Goal: Task Accomplishment & Management: Use online tool/utility

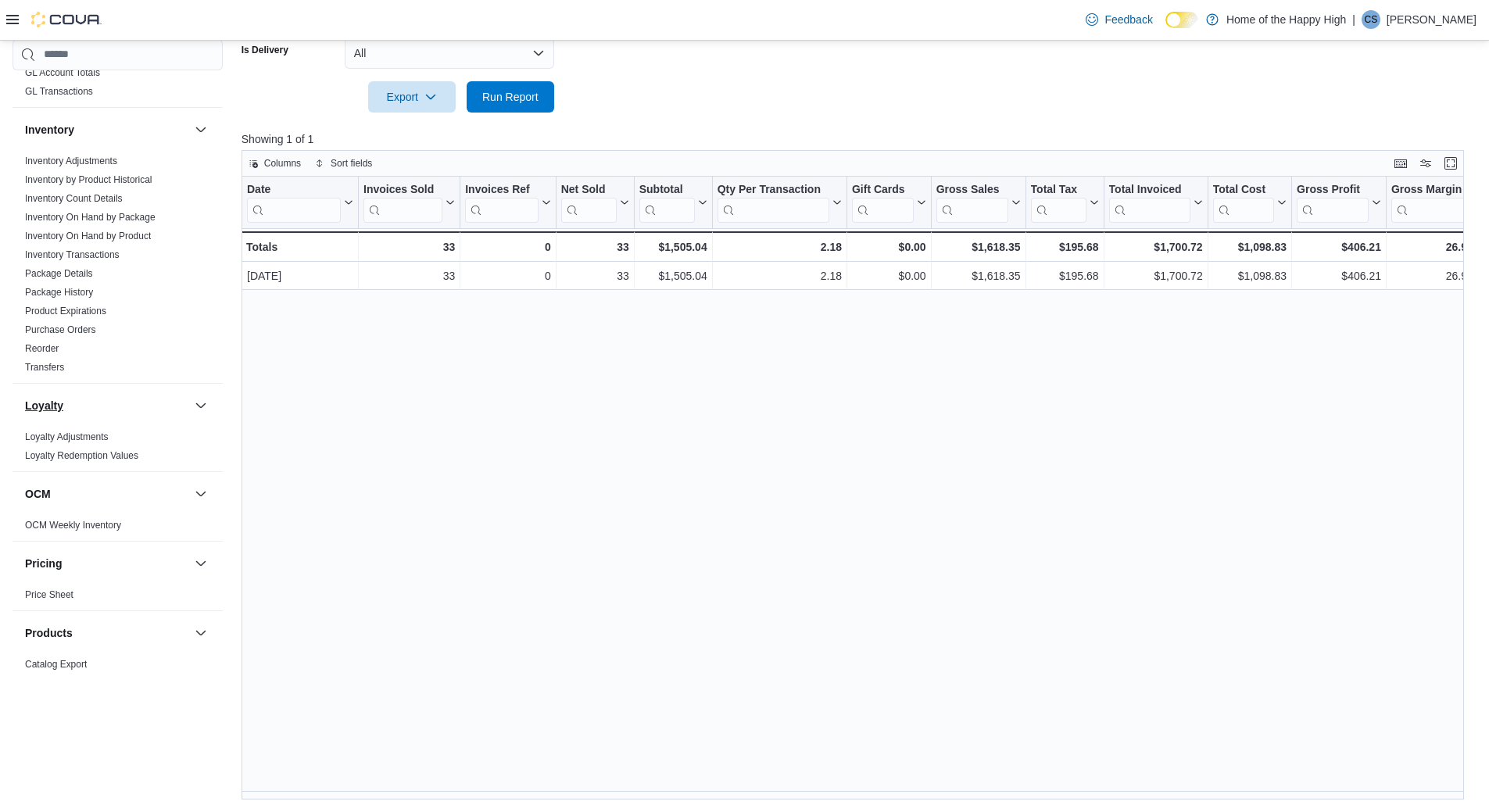
scroll to position [234, 0]
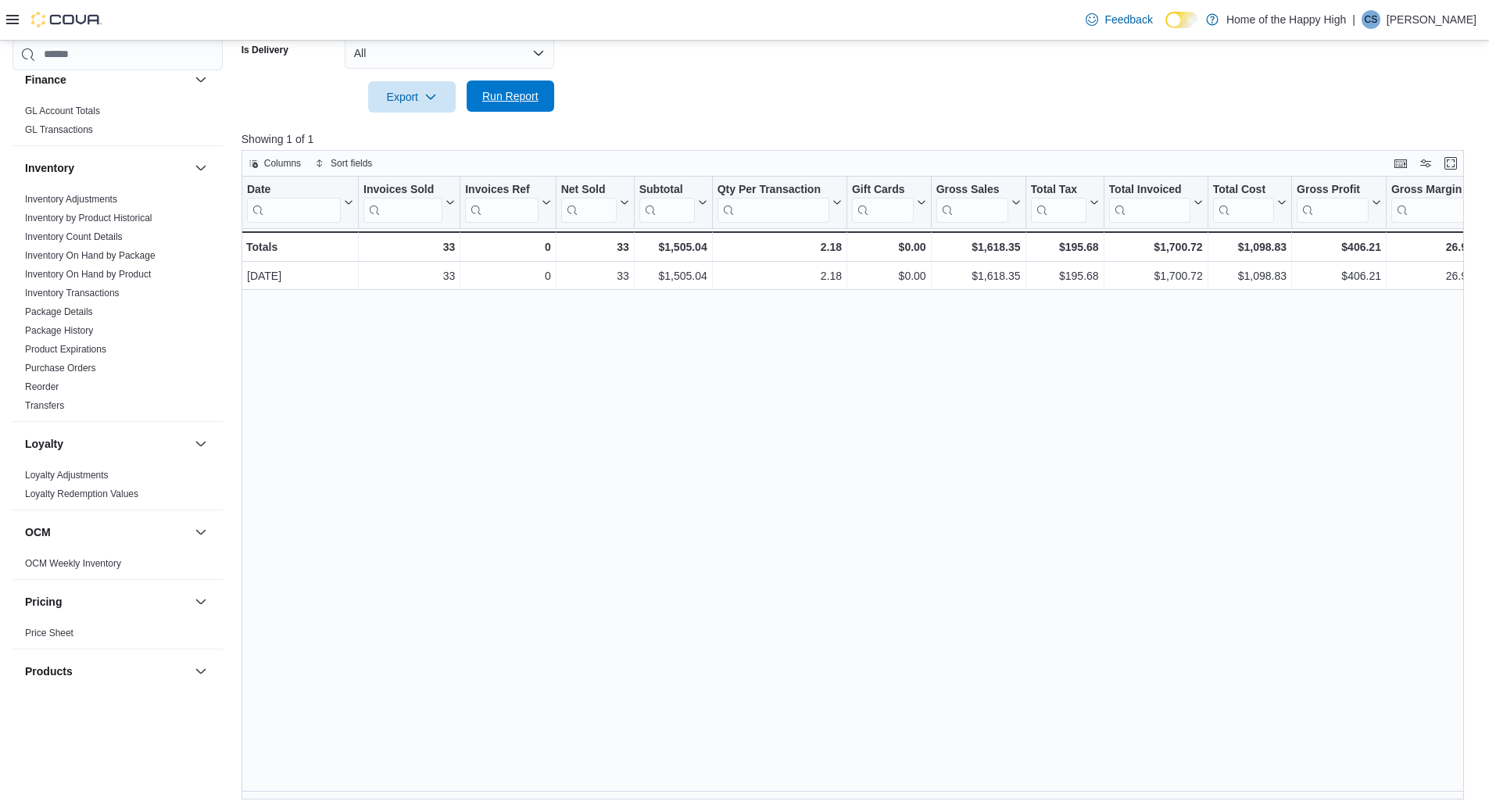
click at [527, 89] on span "Run Report" at bounding box center [511, 95] width 56 height 15
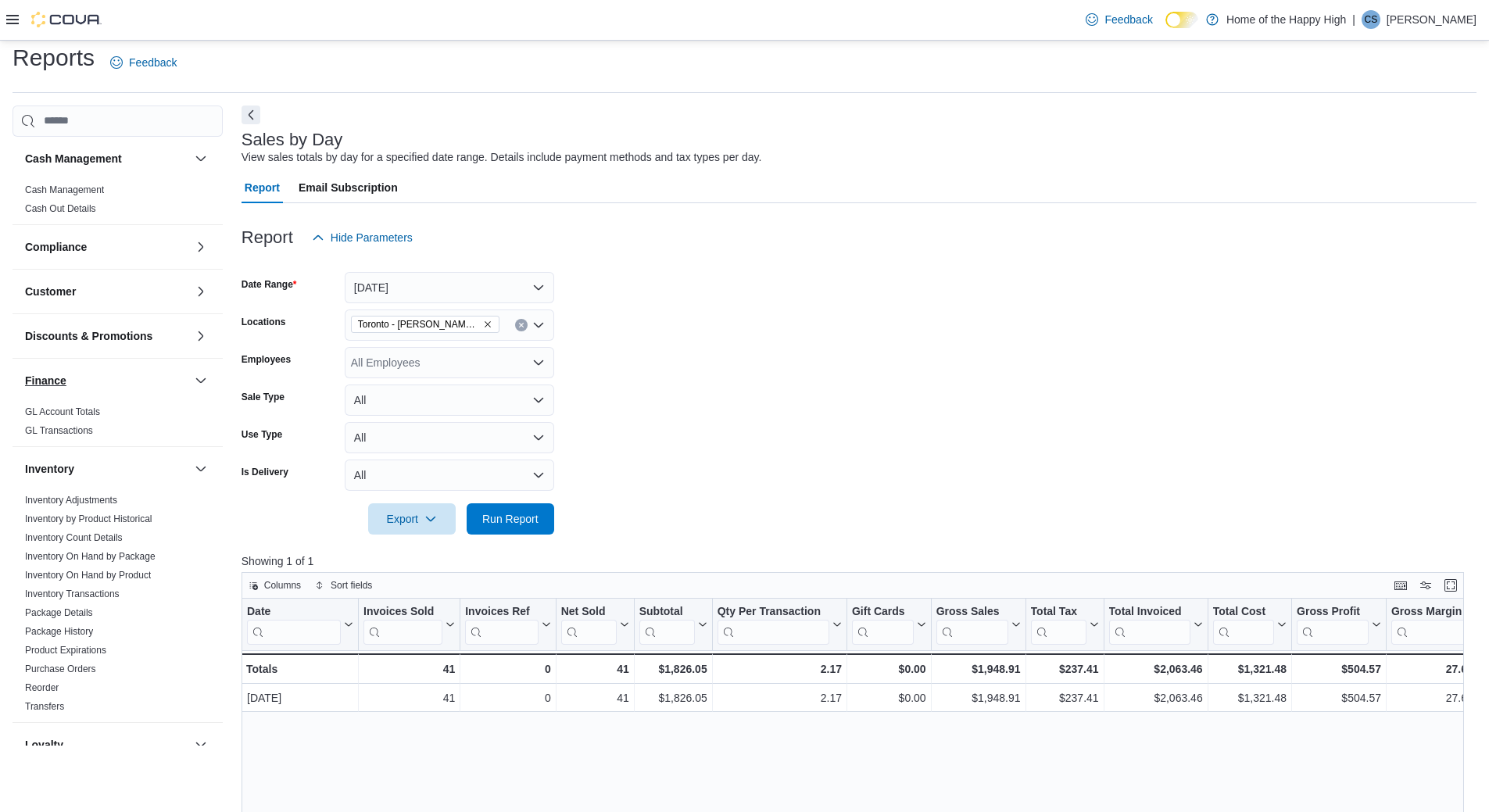
scroll to position [0, 0]
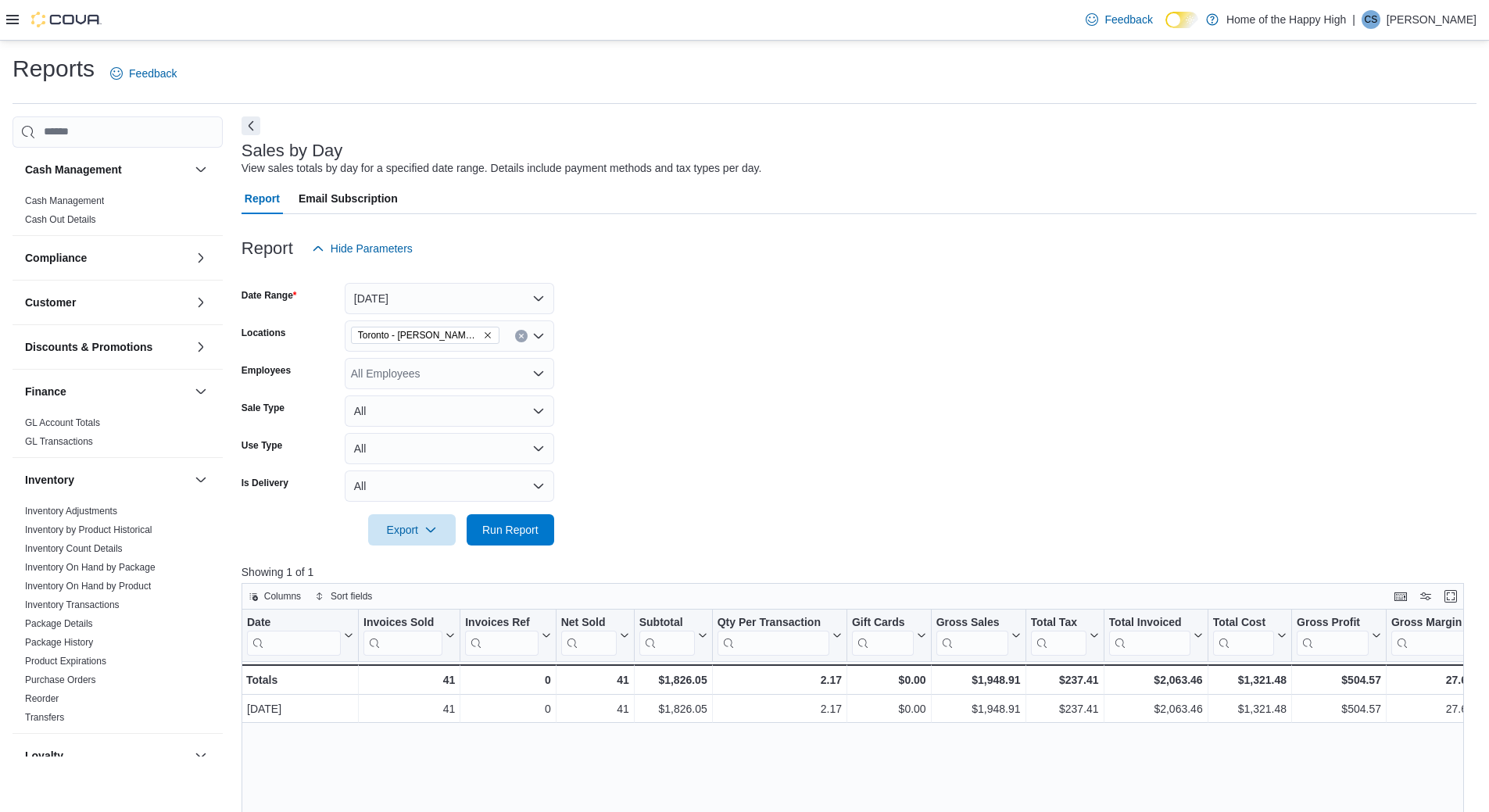
click at [5, 17] on div "Feedback Dark Mode Home of the Happy High | CS Christine Sommerville" at bounding box center [744, 20] width 1489 height 41
click at [12, 22] on icon at bounding box center [13, 20] width 13 height 13
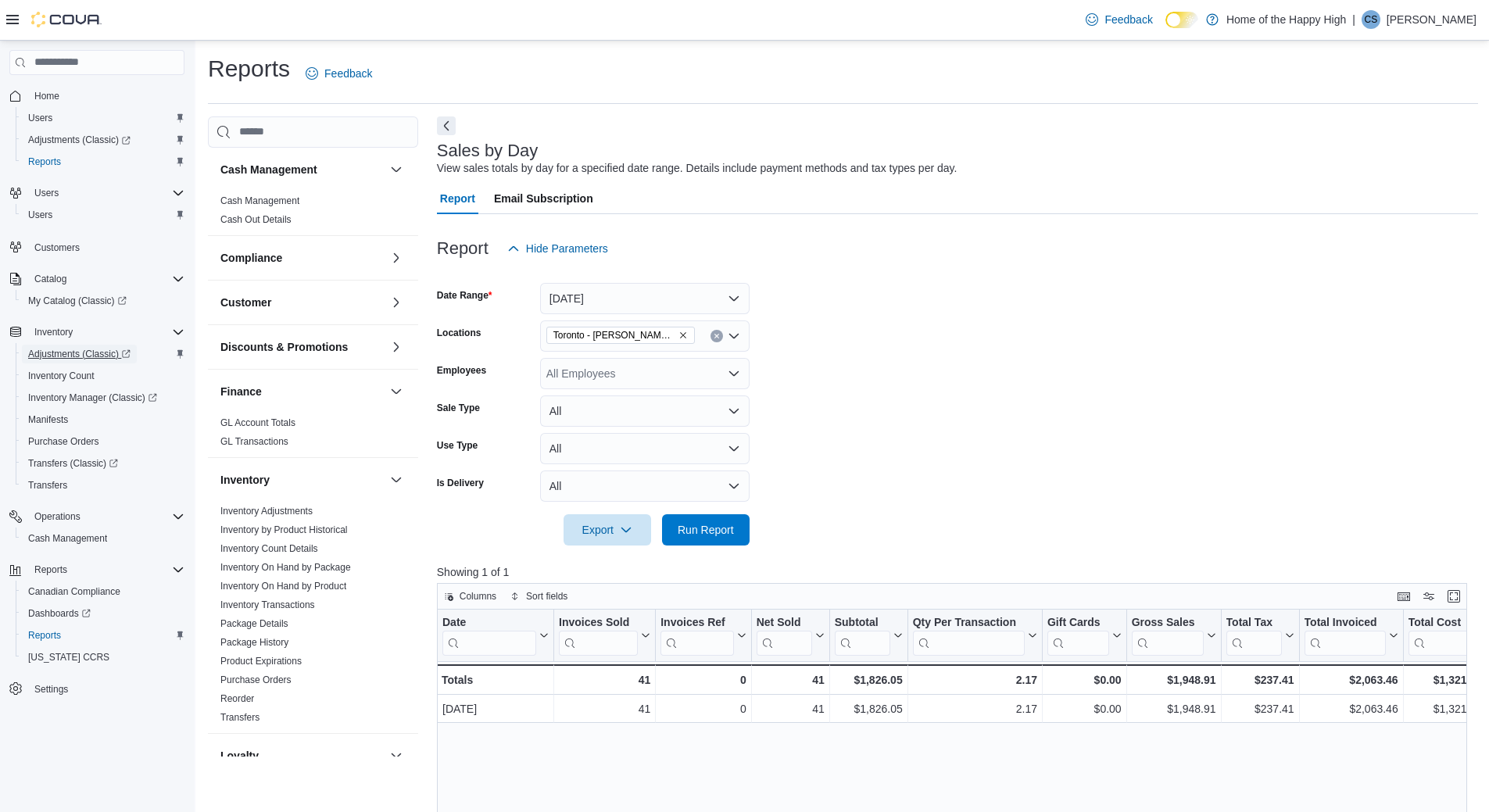
click at [99, 357] on span "Adjustments (Classic)" at bounding box center [79, 354] width 103 height 13
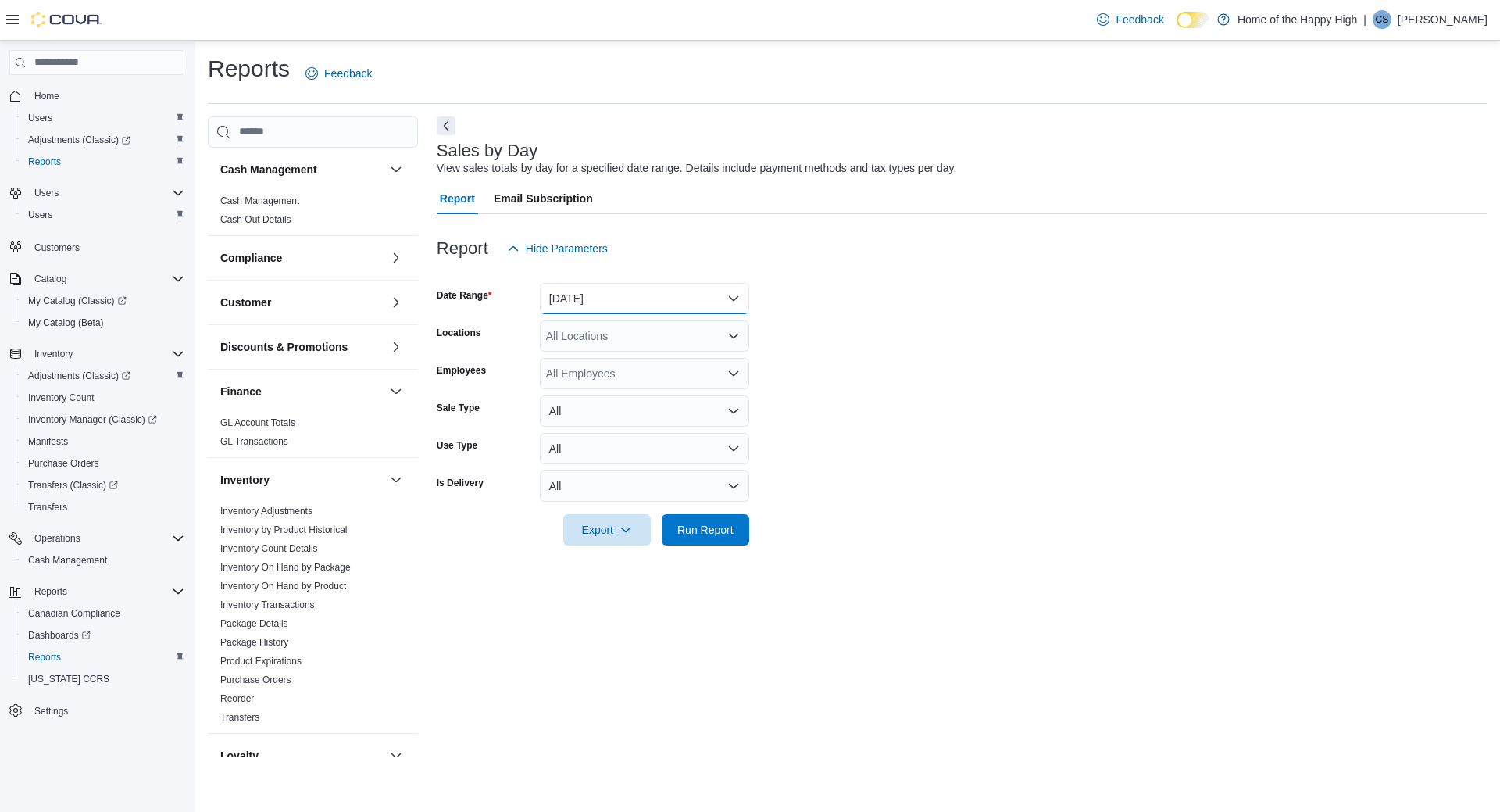
click at [571, 292] on button "[DATE]" at bounding box center [644, 298] width 209 height 31
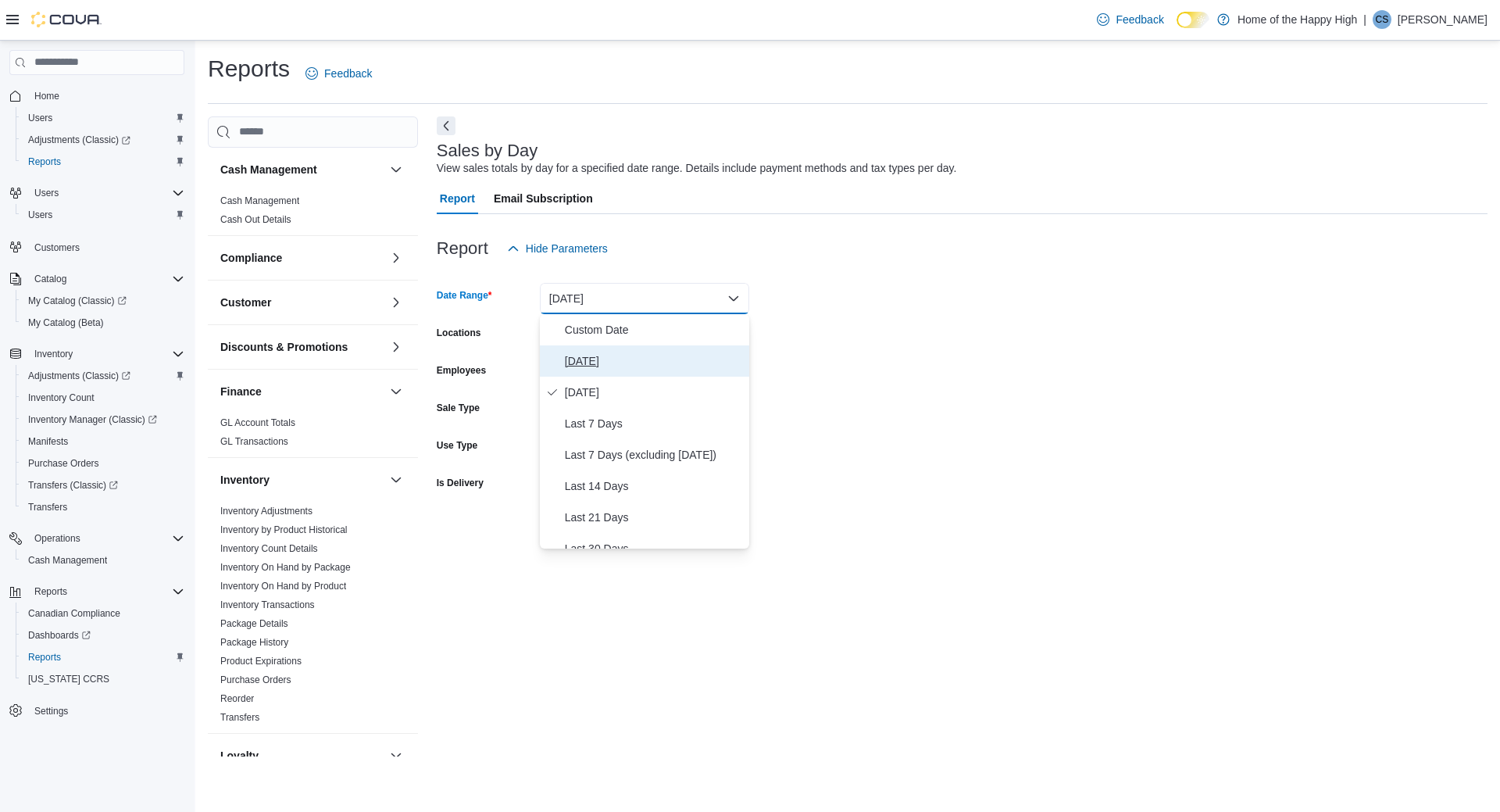
click at [575, 349] on button "[DATE]" at bounding box center [644, 360] width 209 height 31
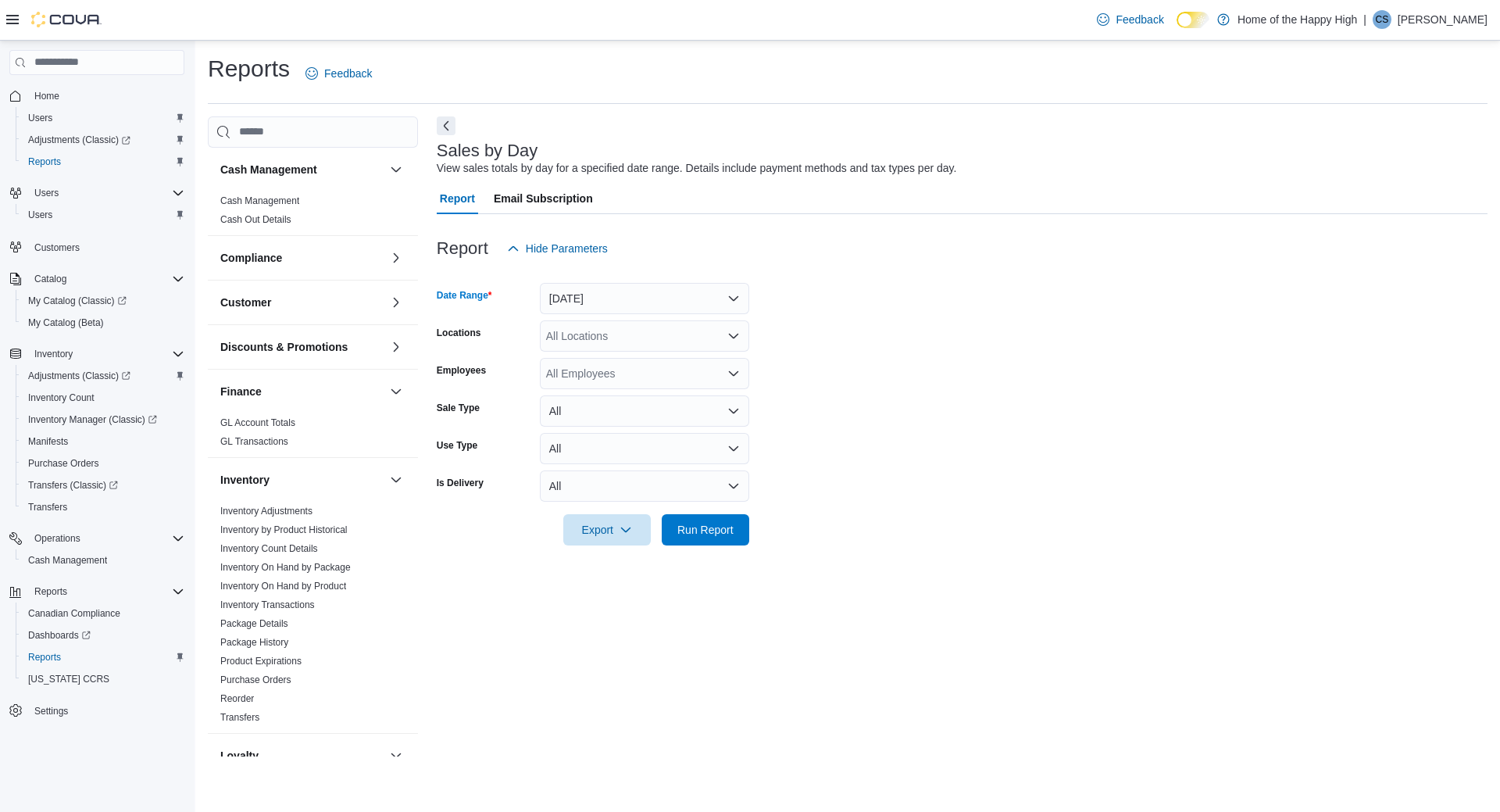
click at [588, 341] on div "All Locations" at bounding box center [644, 335] width 209 height 31
type input "****"
click at [591, 355] on span "Choose from the following options" at bounding box center [596, 362] width 16 height 15
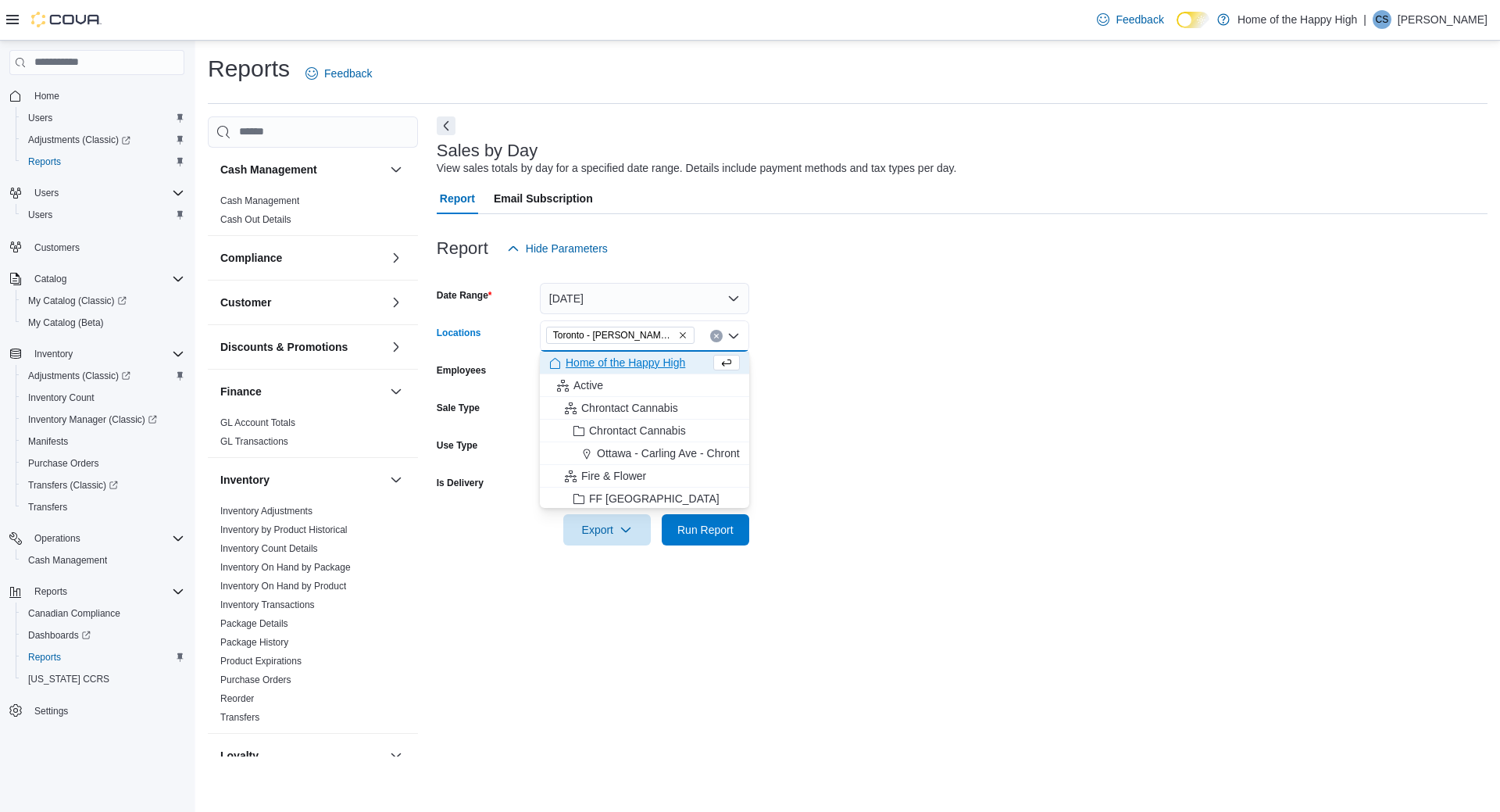
click at [948, 302] on form "Date Range [DATE] Locations [GEOGRAPHIC_DATA] - [PERSON_NAME][GEOGRAPHIC_DATA] …" at bounding box center [961, 404] width 1051 height 281
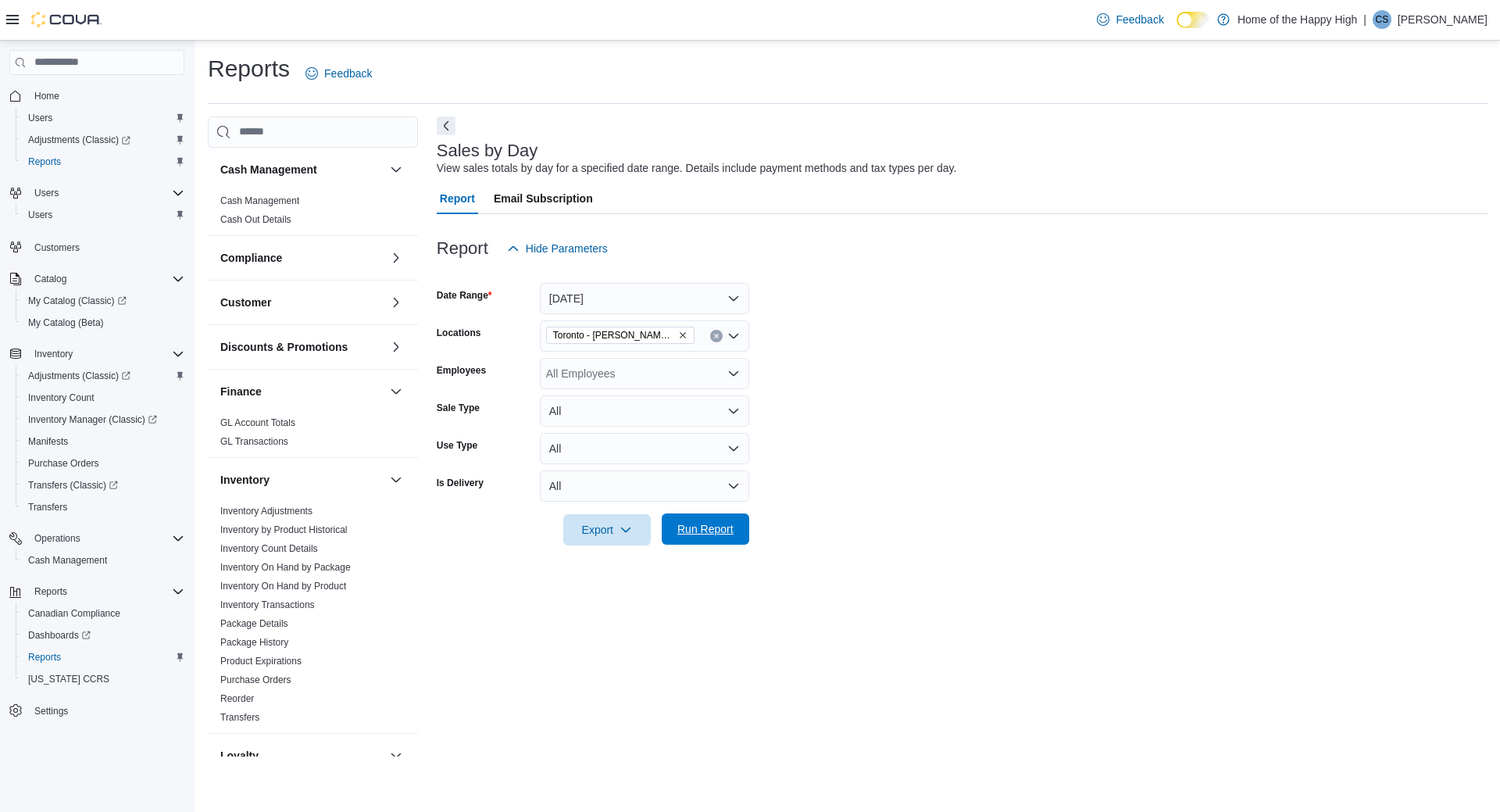
click at [740, 518] on button "Run Report" at bounding box center [705, 529] width 87 height 31
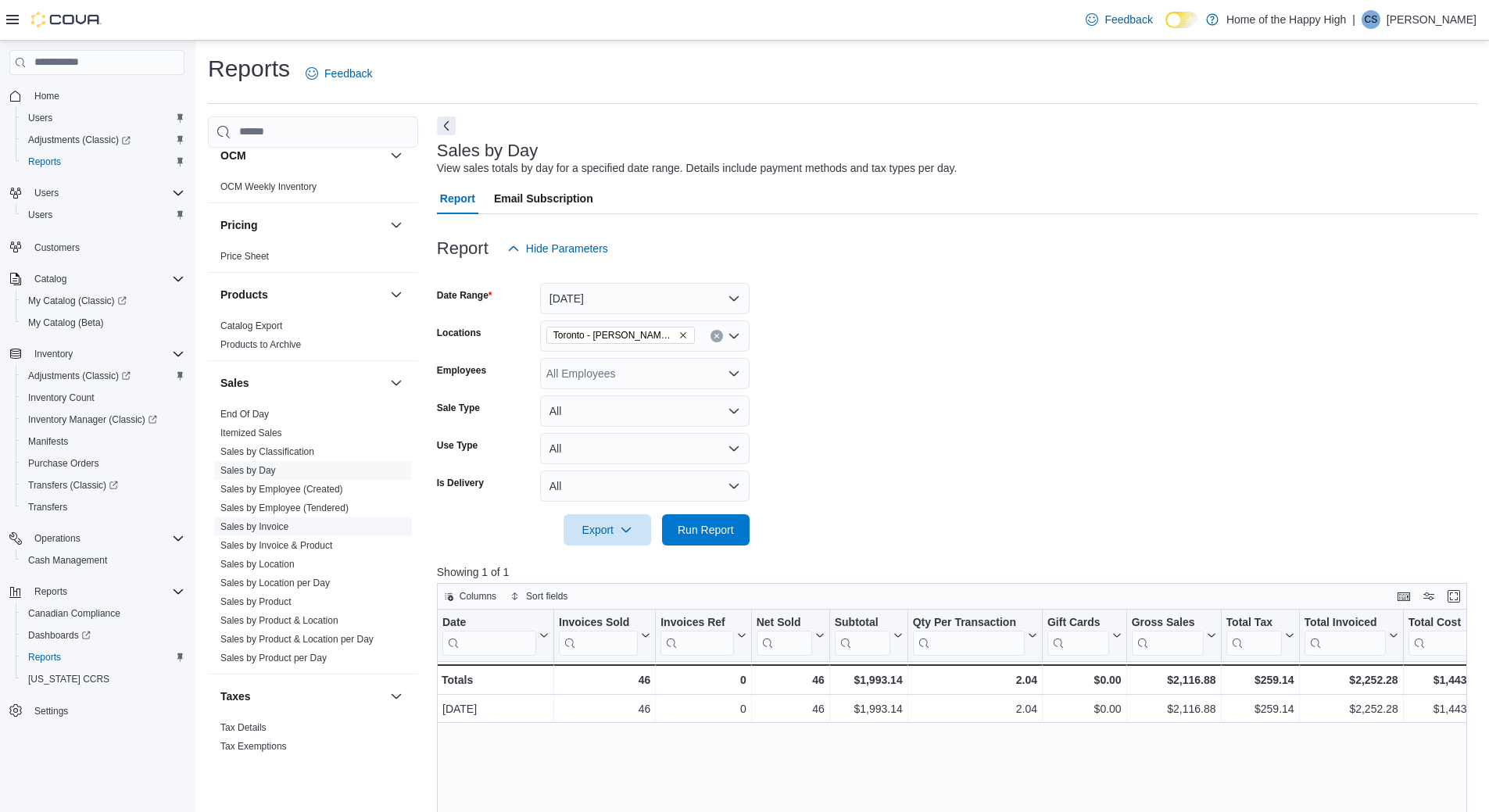
scroll to position [710, 0]
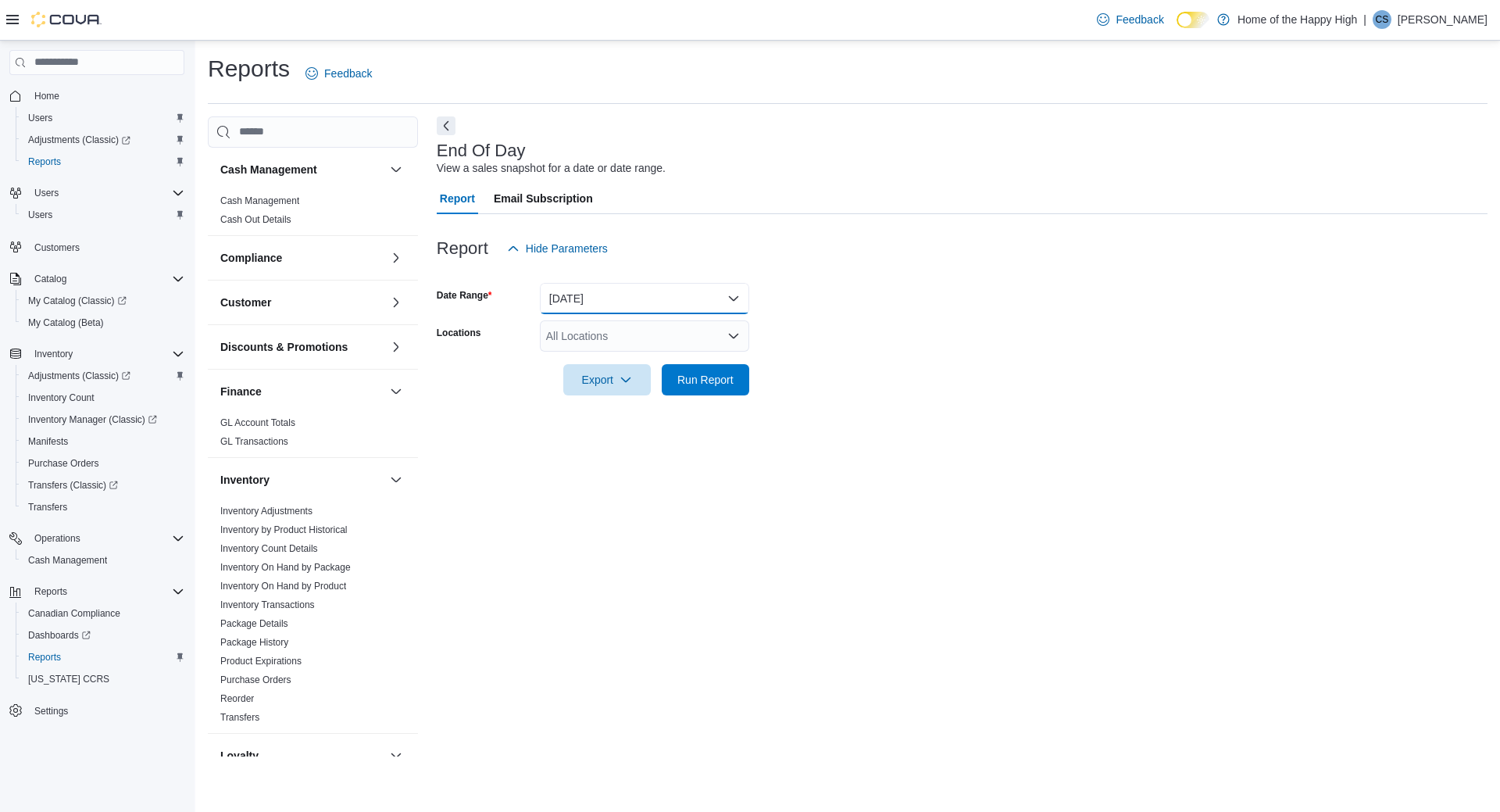
click at [631, 307] on button "[DATE]" at bounding box center [644, 298] width 209 height 31
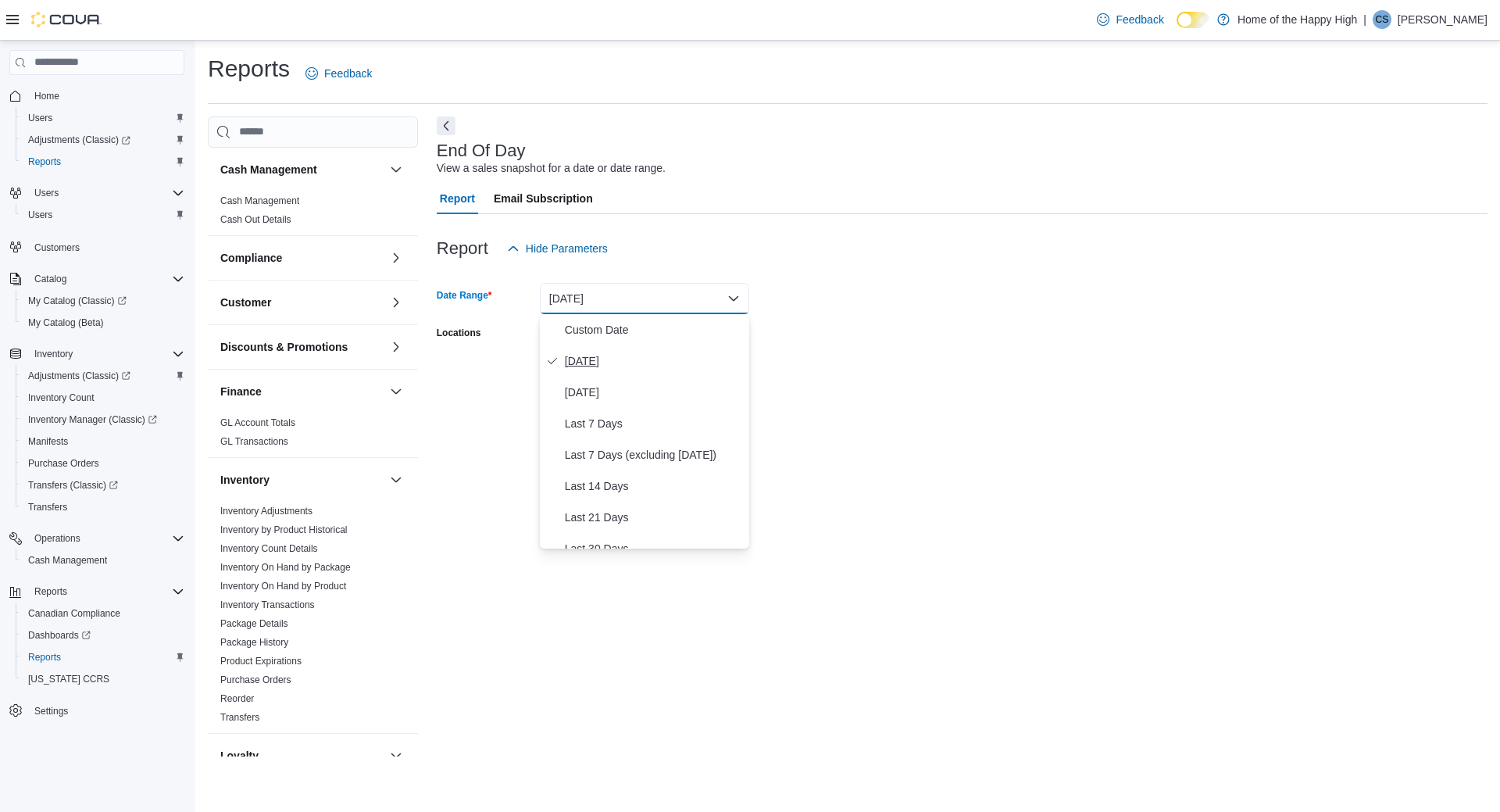
click at [604, 357] on span "[DATE]" at bounding box center [654, 360] width 178 height 18
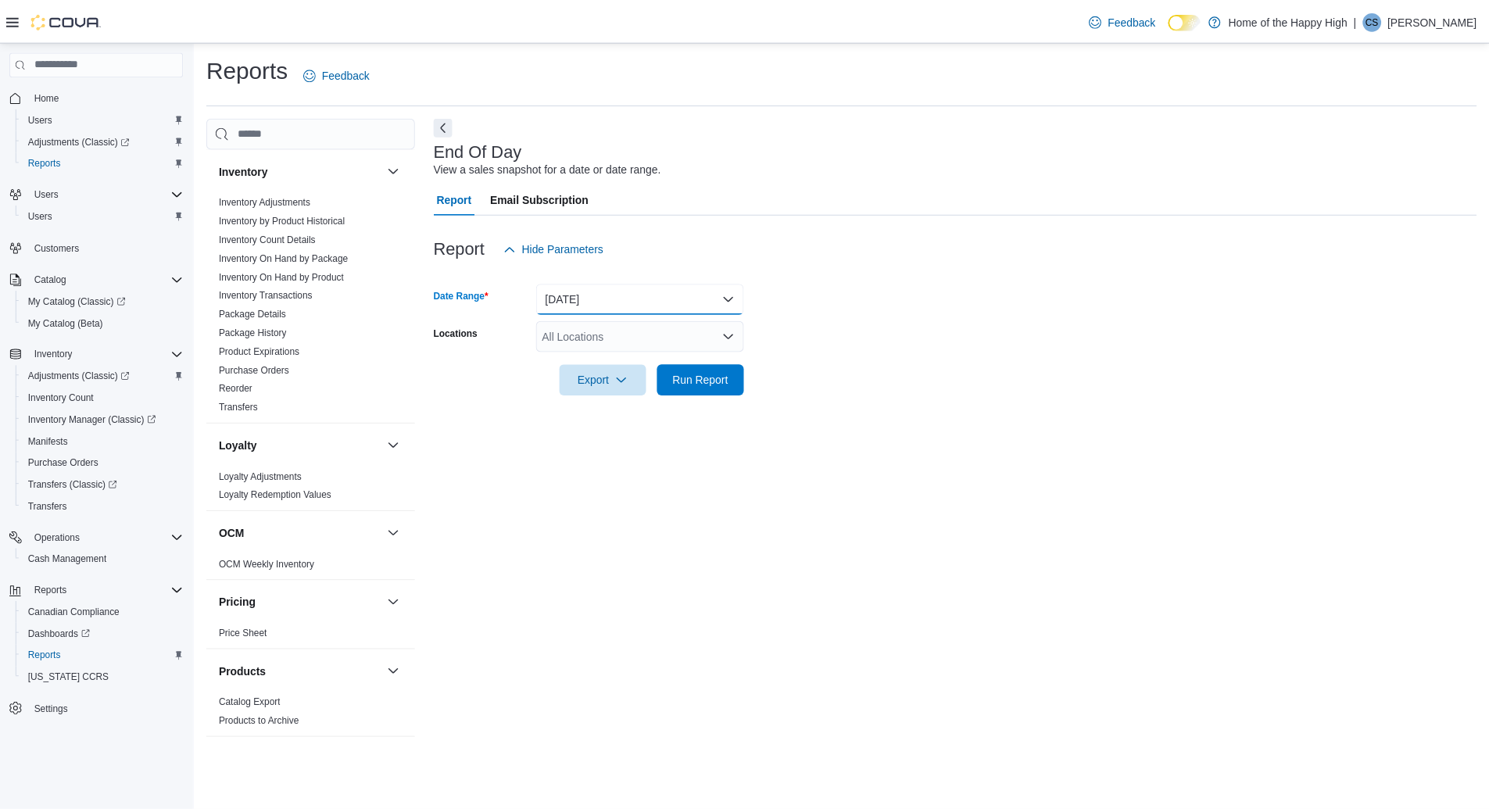
scroll to position [312, 0]
click at [633, 297] on button "[DATE]" at bounding box center [645, 298] width 210 height 31
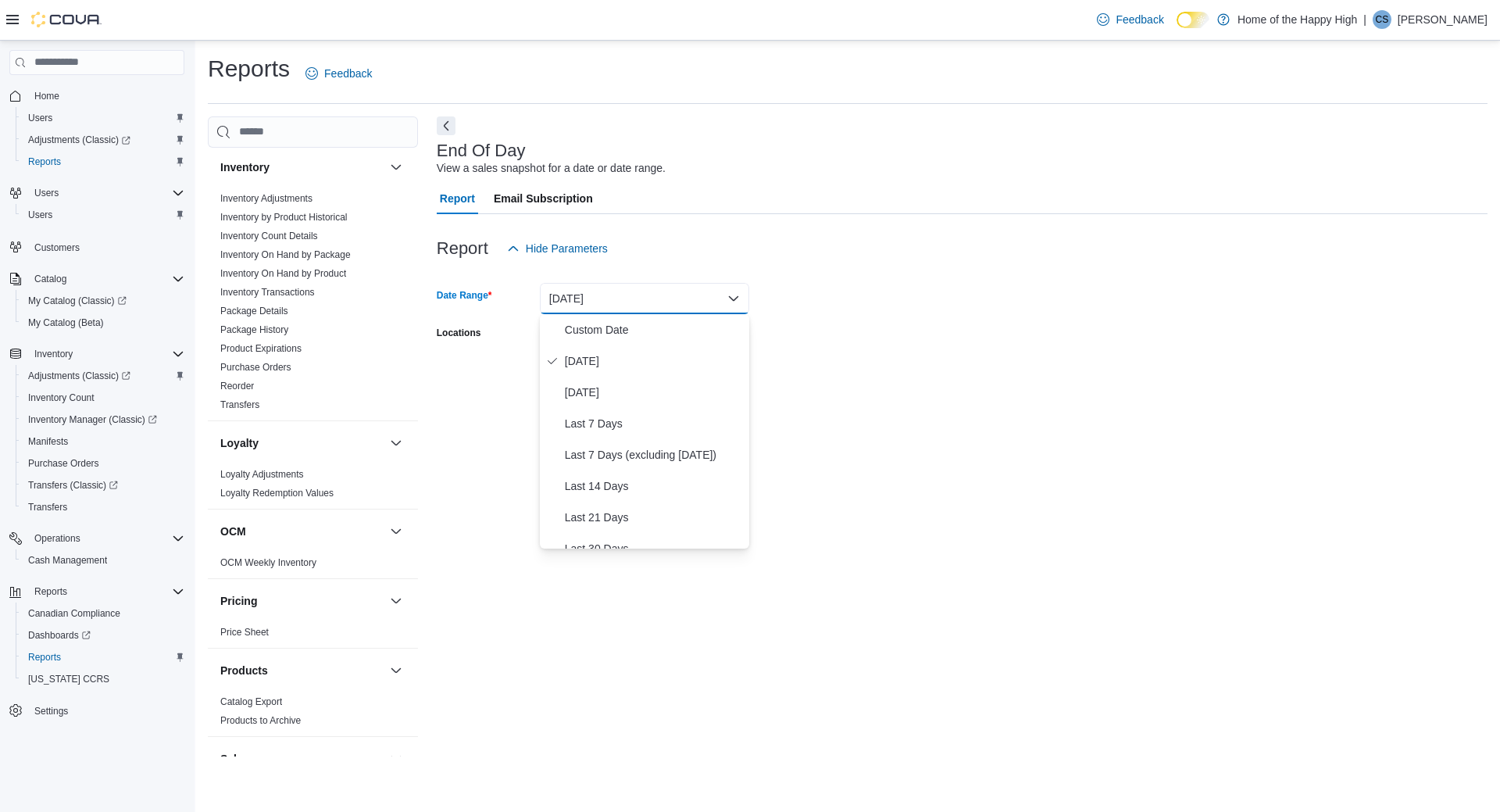
click at [511, 324] on div "Locations" at bounding box center [485, 335] width 97 height 31
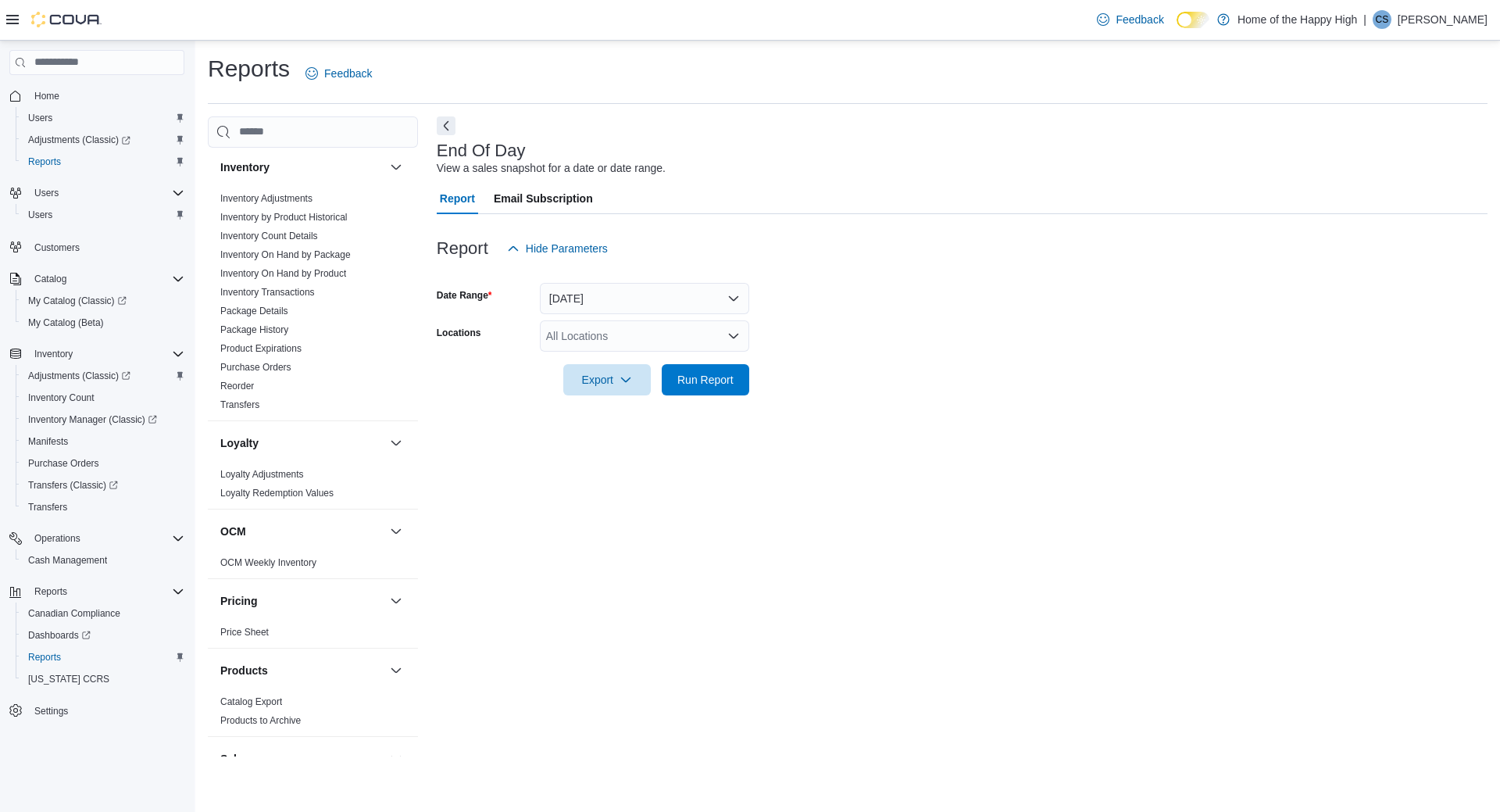
click at [596, 331] on div "All Locations" at bounding box center [644, 335] width 209 height 31
type input "****"
click at [713, 355] on span "Toronto - [PERSON_NAME] Ave - Friendly Stranger" at bounding box center [730, 362] width 251 height 15
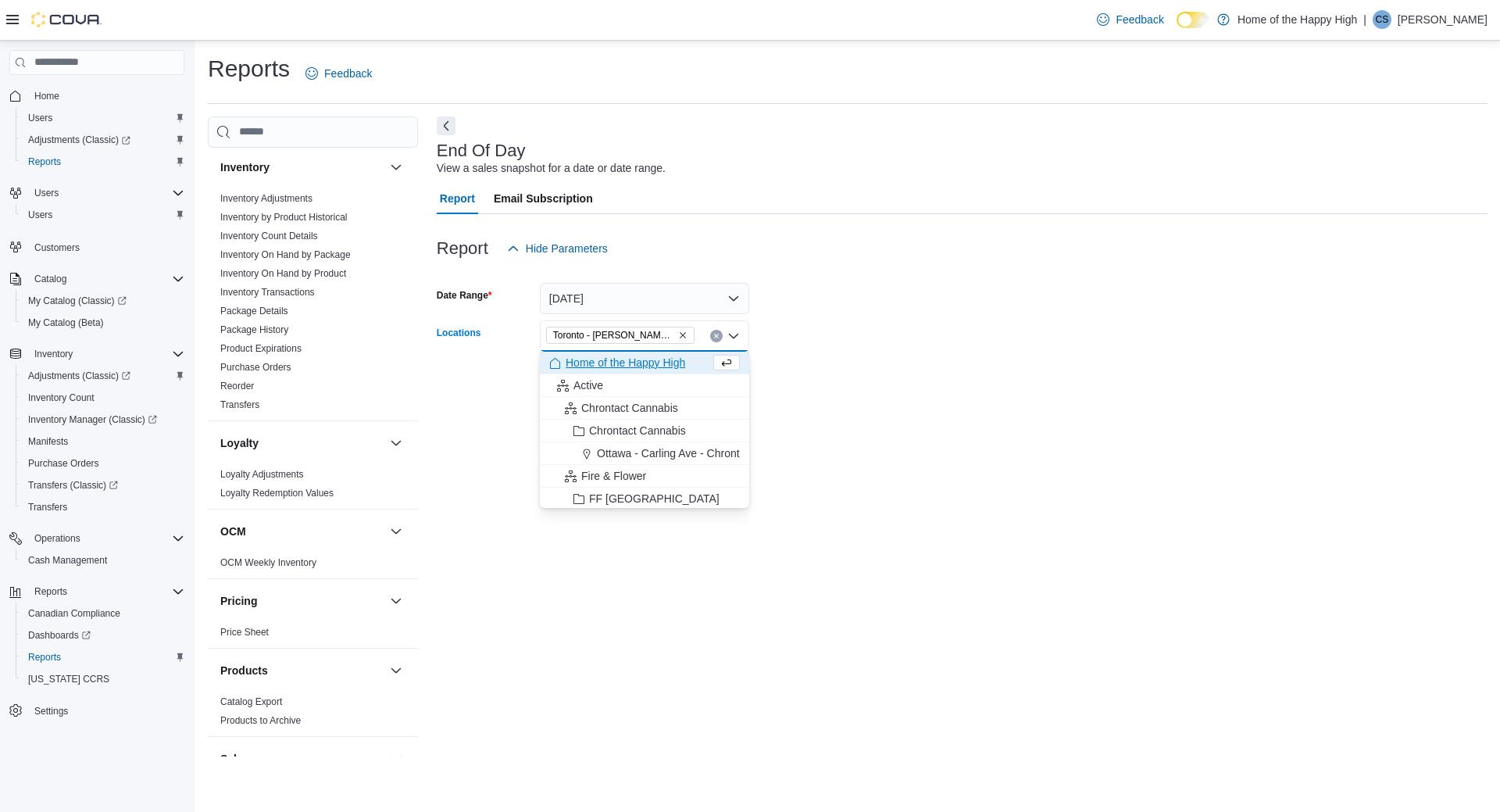
click at [900, 335] on form "Date Range Today Locations Toronto - Danforth Ave - Friendly Stranger Combo box…" at bounding box center [961, 330] width 1051 height 132
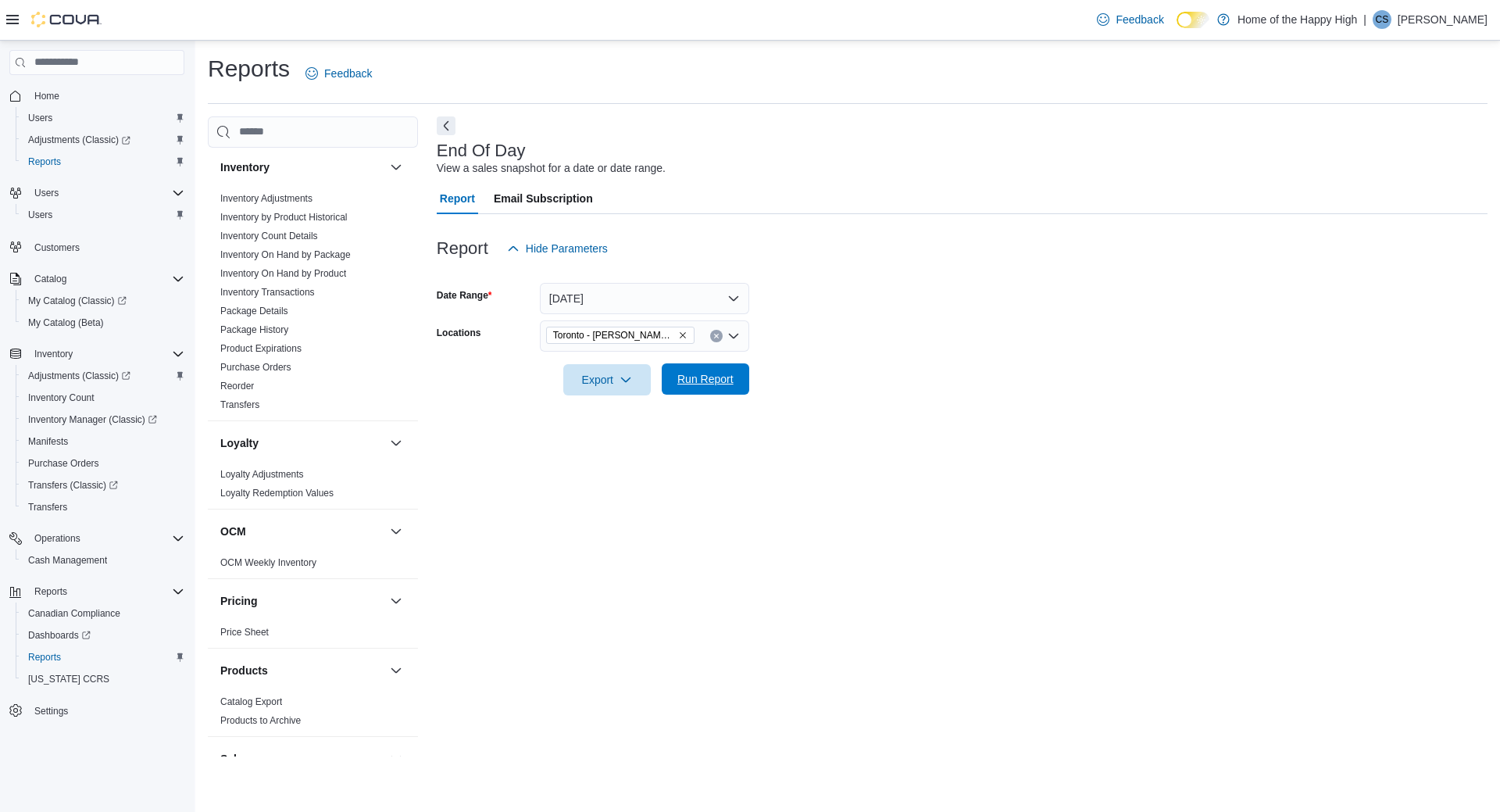
click at [679, 377] on span "Run Report" at bounding box center [705, 378] width 56 height 15
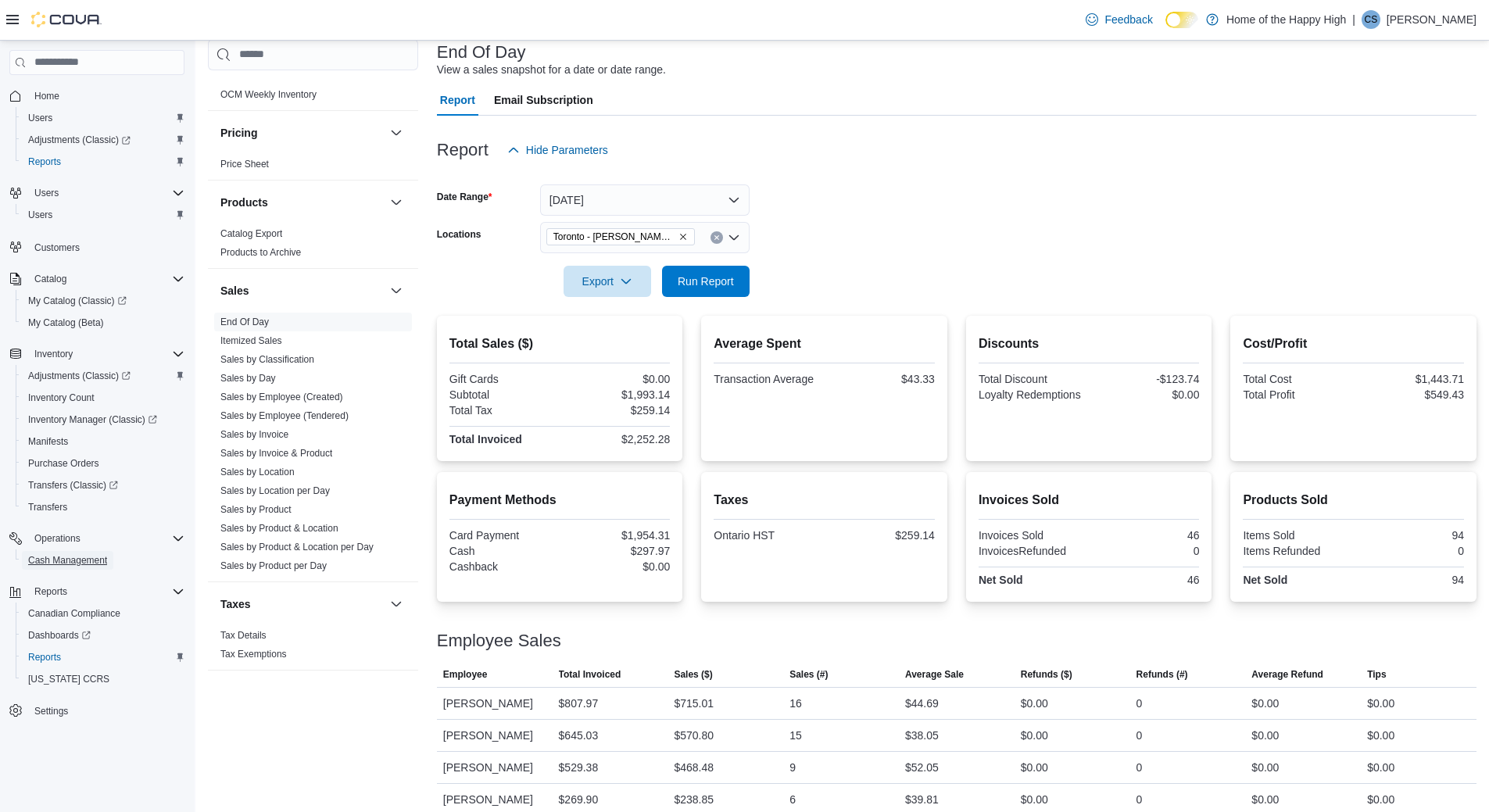
scroll to position [133, 0]
